Goal: Task Accomplishment & Management: Manage account settings

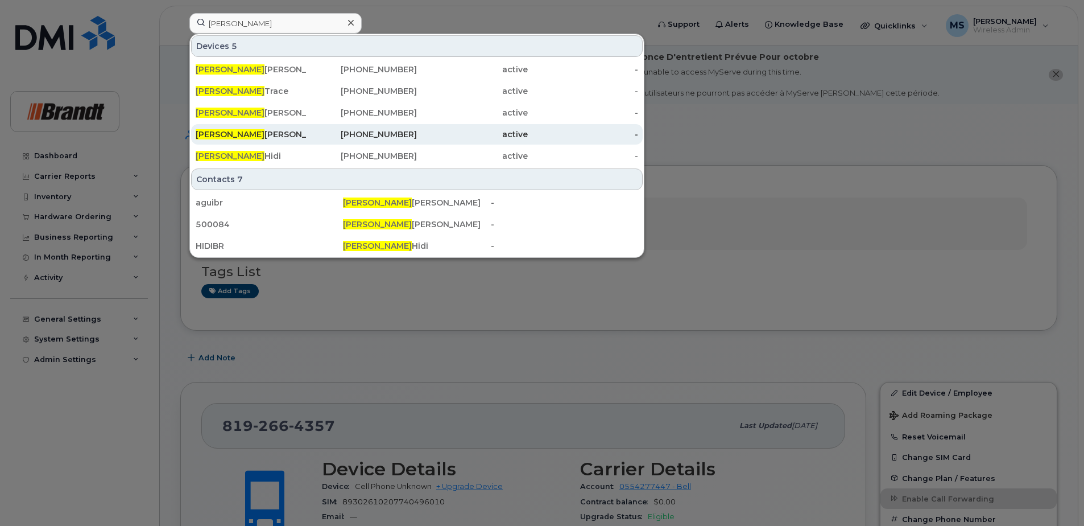
type input "bryan"
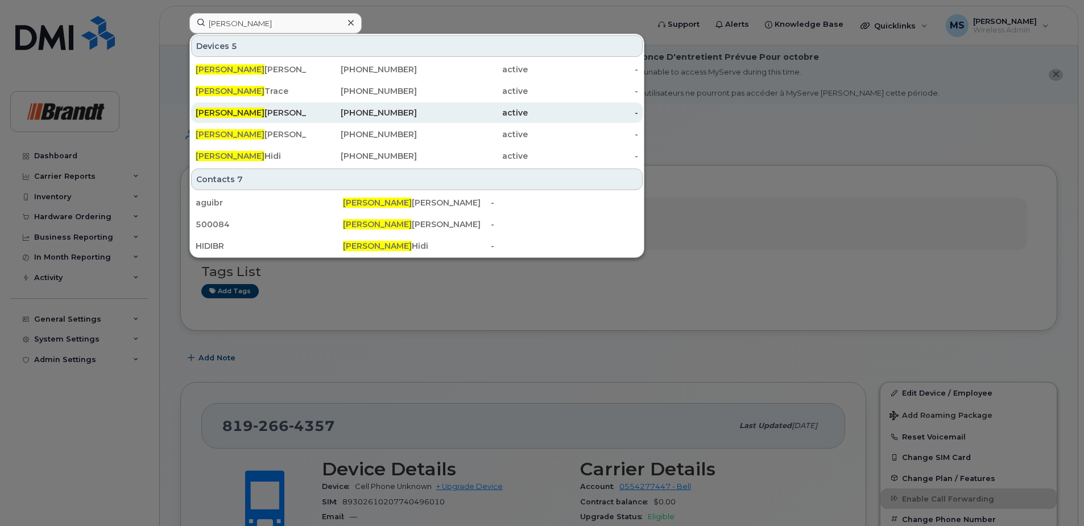
drag, startPoint x: 380, startPoint y: 133, endPoint x: 381, endPoint y: 122, distance: 10.9
click at [379, 133] on div "587-986-8402" at bounding box center [362, 134] width 111 height 11
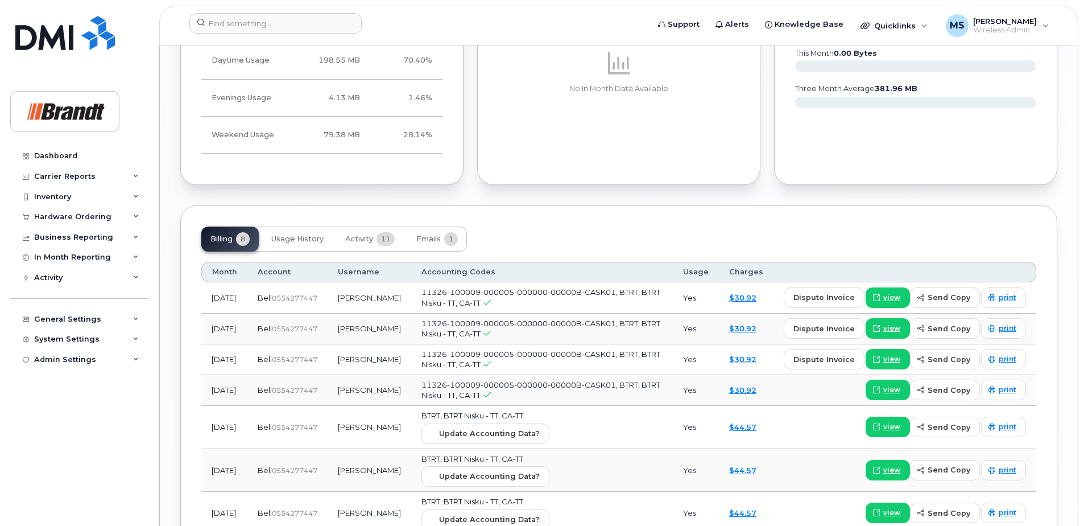
scroll to position [1025, 0]
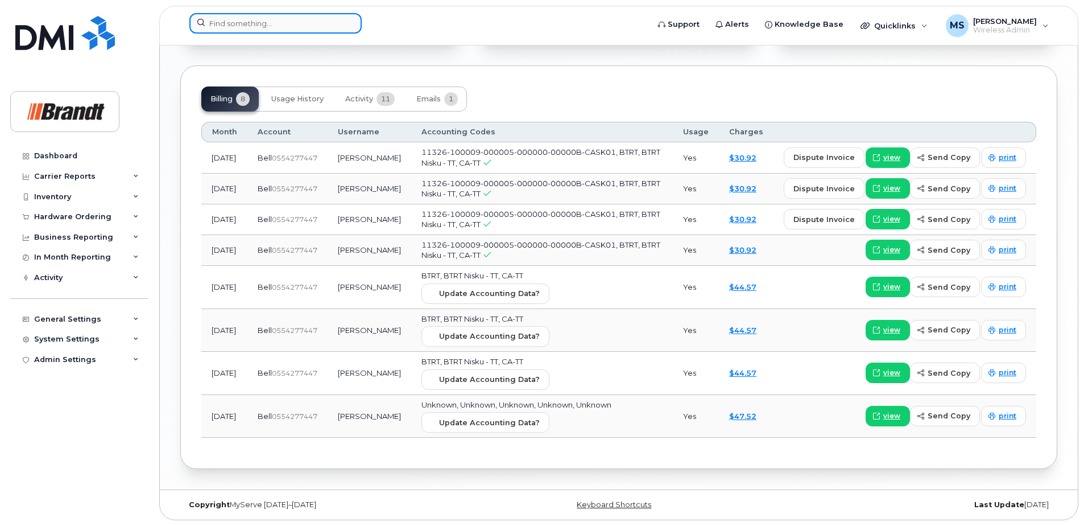
click at [334, 30] on input at bounding box center [275, 23] width 172 height 20
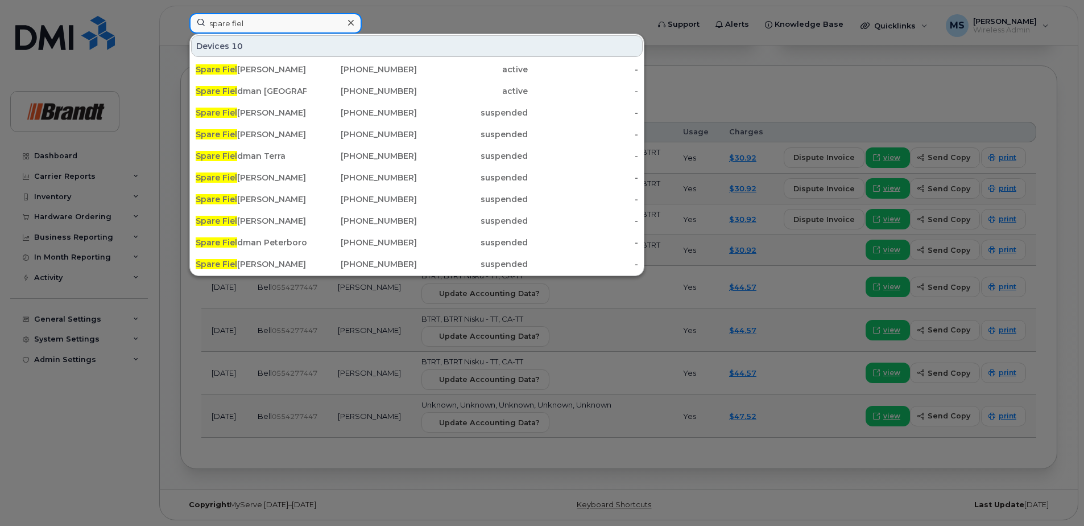
type input "spare fiel"
click at [428, 26] on div at bounding box center [542, 263] width 1084 height 526
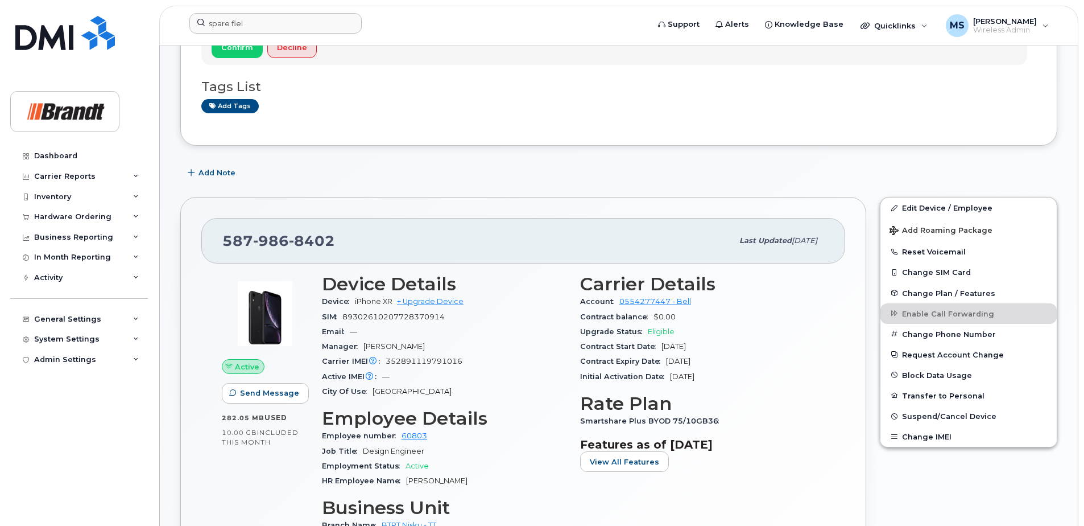
scroll to position [172, 0]
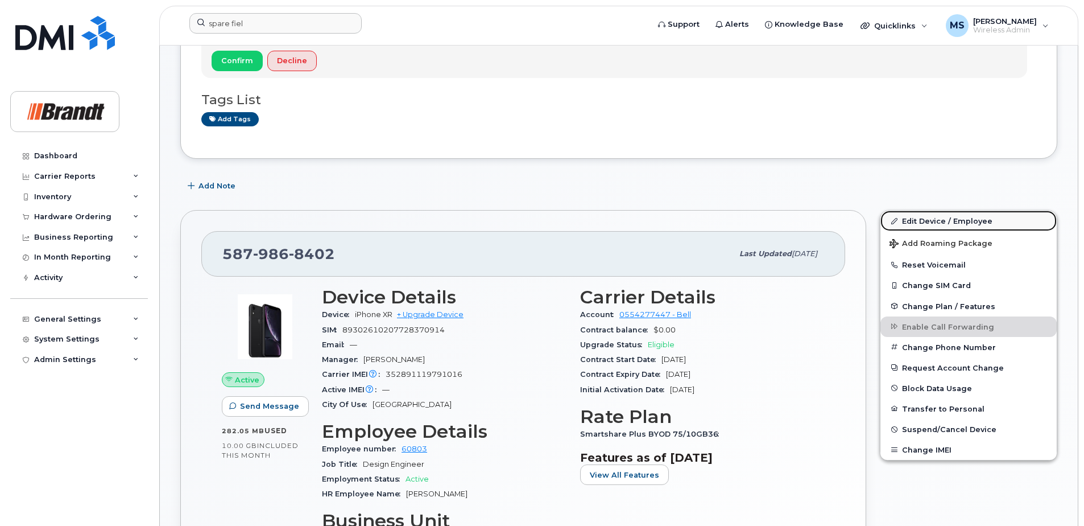
click at [929, 218] on link "Edit Device / Employee" at bounding box center [968, 220] width 176 height 20
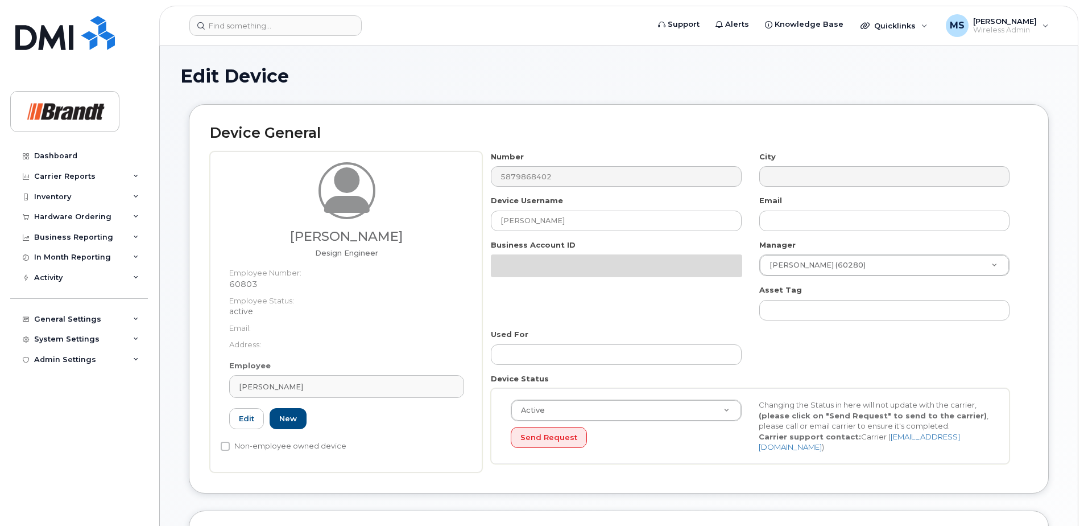
select select "34499222"
select select "34499244"
select select "35155016"
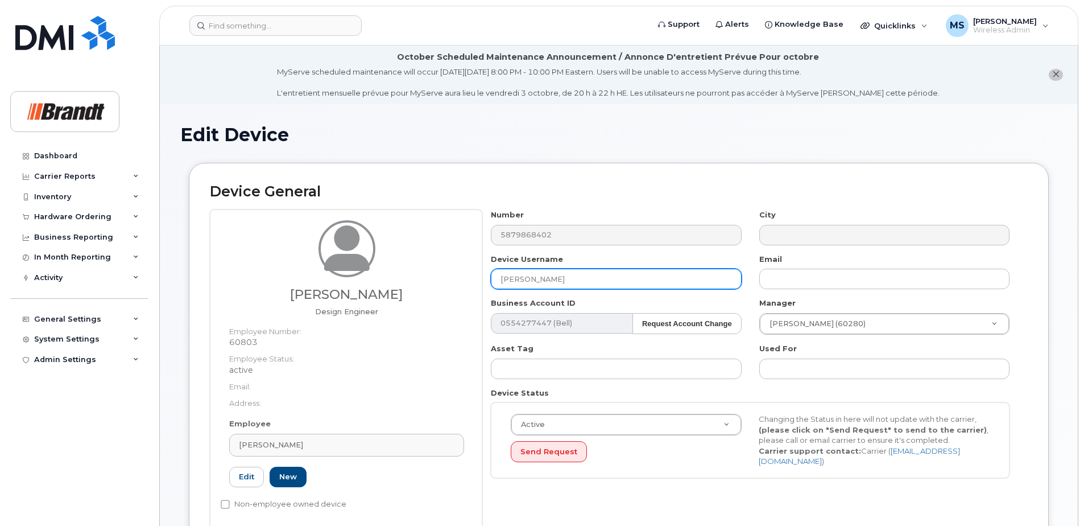
drag, startPoint x: 582, startPoint y: 273, endPoint x: 576, endPoint y: 274, distance: 6.3
click at [576, 274] on input "Bryan Melnyk" at bounding box center [616, 278] width 250 height 20
drag, startPoint x: 433, startPoint y: 274, endPoint x: 0, endPoint y: 250, distance: 433.4
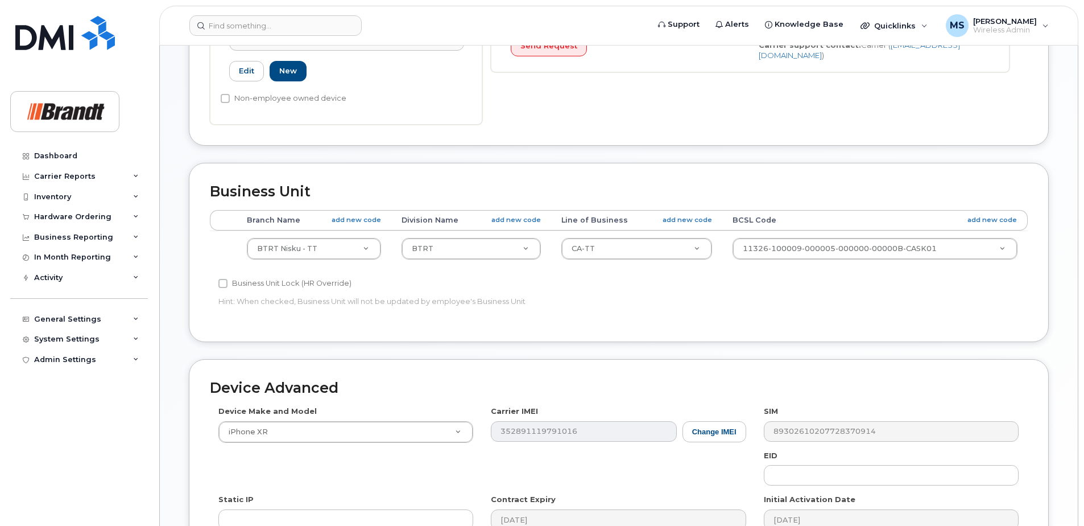
scroll to position [578, 0]
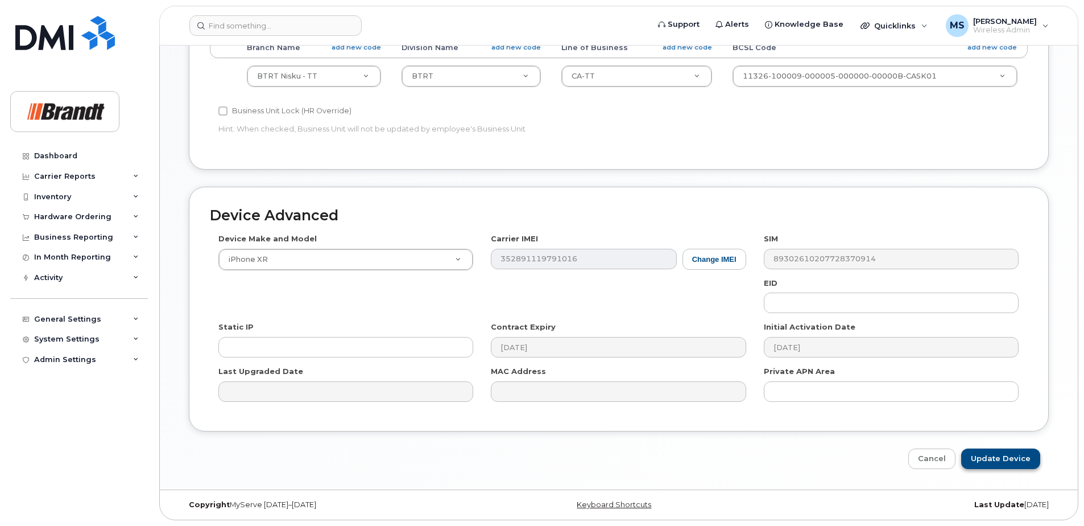
type input "Spare Nisku"
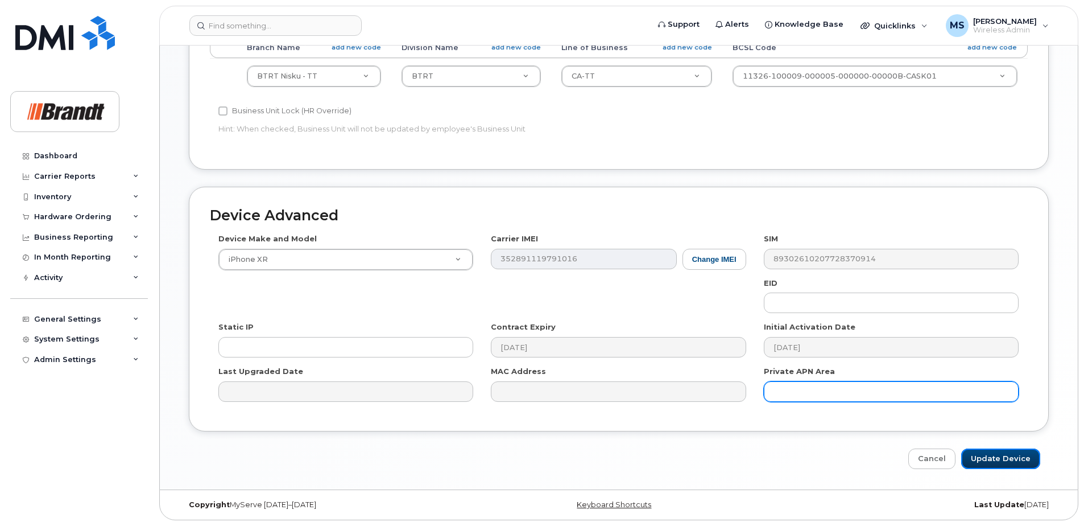
drag, startPoint x: 1002, startPoint y: 454, endPoint x: 913, endPoint y: 397, distance: 105.4
click at [1003, 454] on input "Update Device" at bounding box center [1000, 458] width 79 height 21
type input "Saving..."
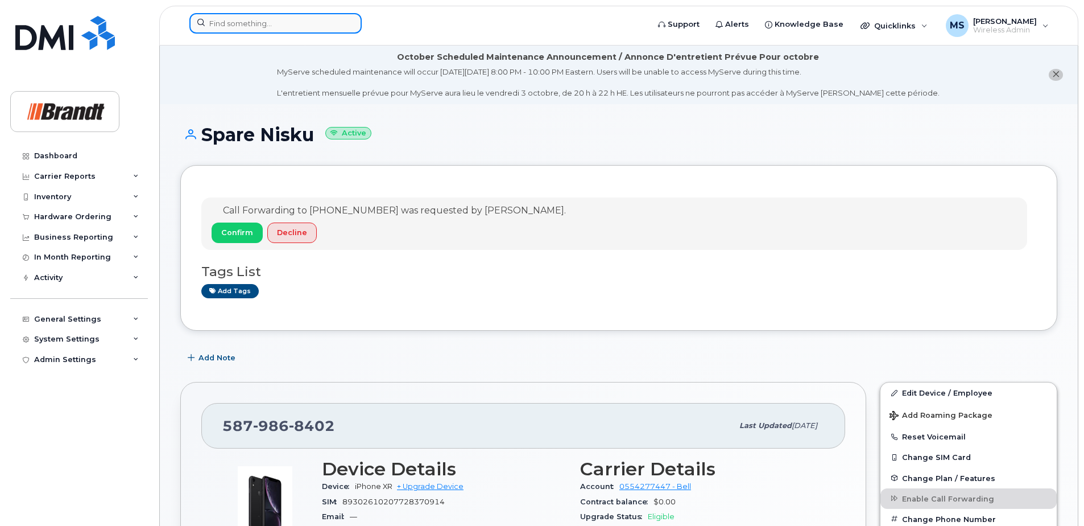
click at [311, 32] on input at bounding box center [275, 23] width 172 height 20
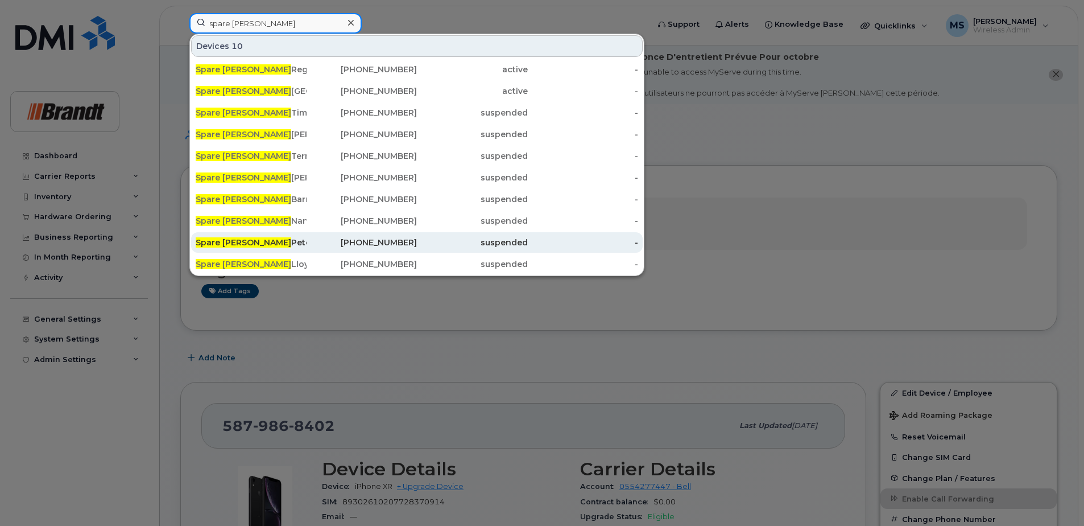
type input "spare [PERSON_NAME]"
click at [330, 242] on div "[PHONE_NUMBER]" at bounding box center [362, 242] width 111 height 11
